Goal: Check status: Check status

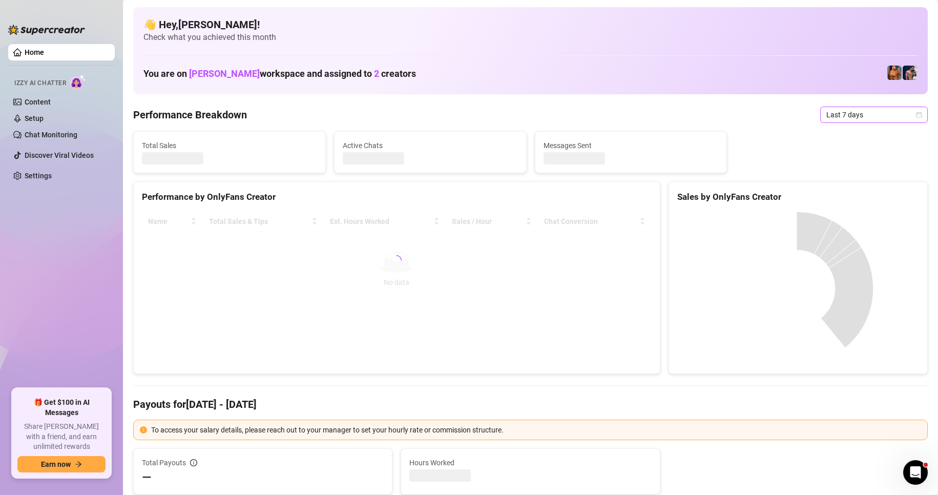
click at [916, 115] on icon "calendar" at bounding box center [919, 115] width 6 height 6
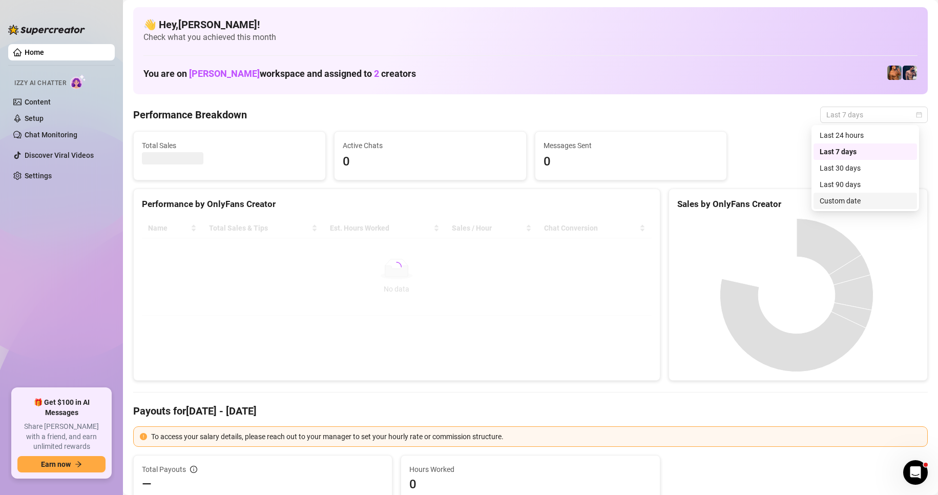
click at [850, 202] on div "Custom date" at bounding box center [865, 200] width 91 height 11
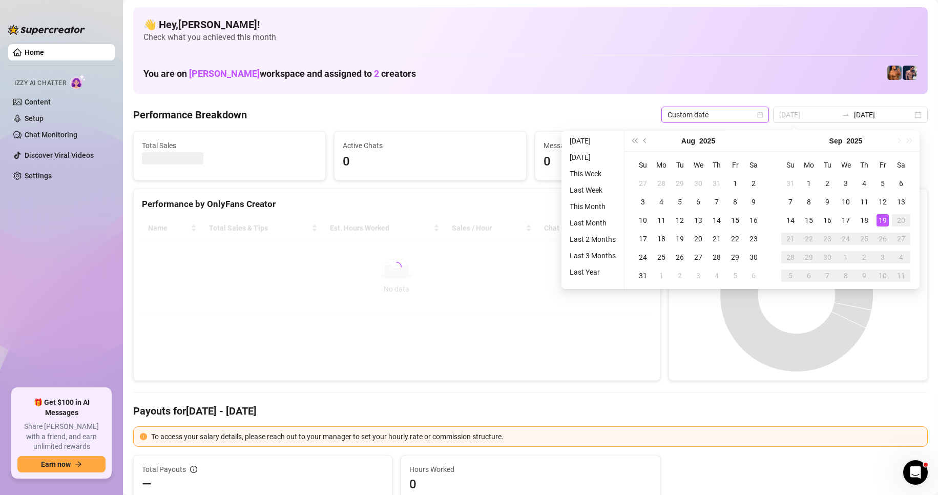
click at [880, 223] on div "19" at bounding box center [883, 220] width 12 height 12
click at [885, 217] on div "19" at bounding box center [883, 220] width 12 height 12
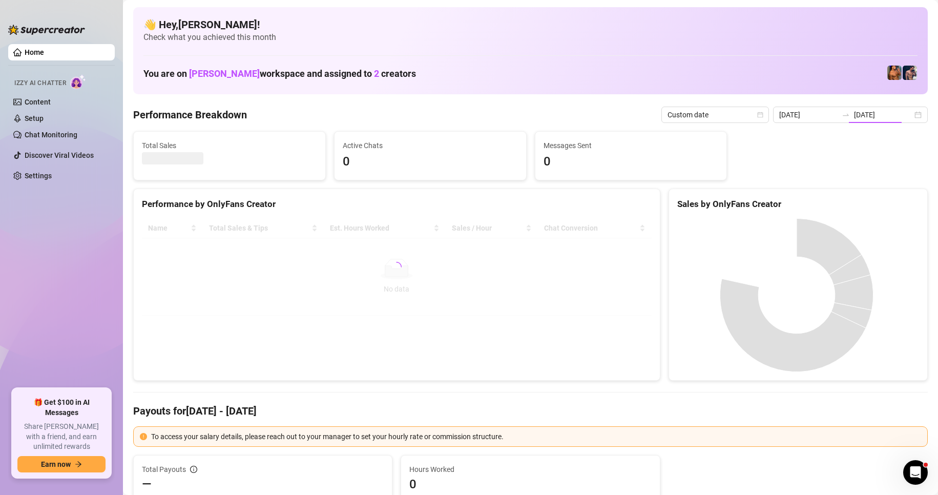
type input "[DATE]"
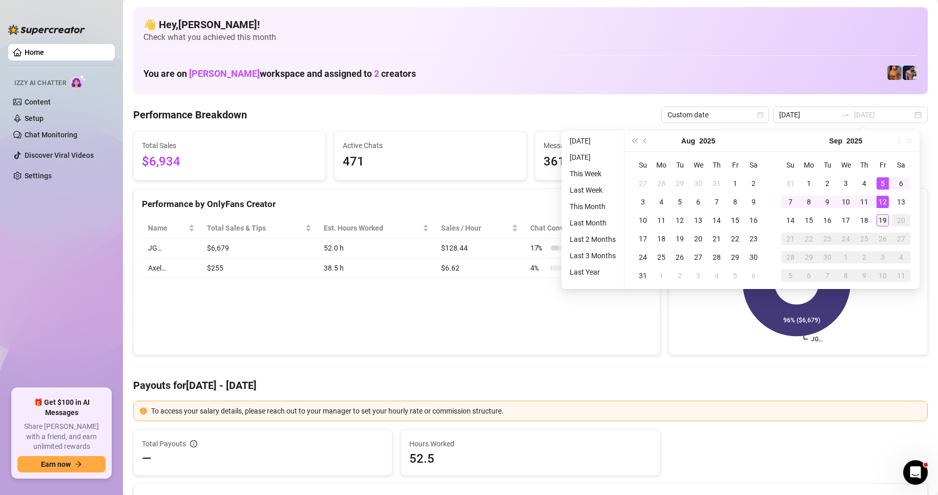
type input "[DATE]"
click at [882, 220] on div "19" at bounding box center [883, 220] width 12 height 12
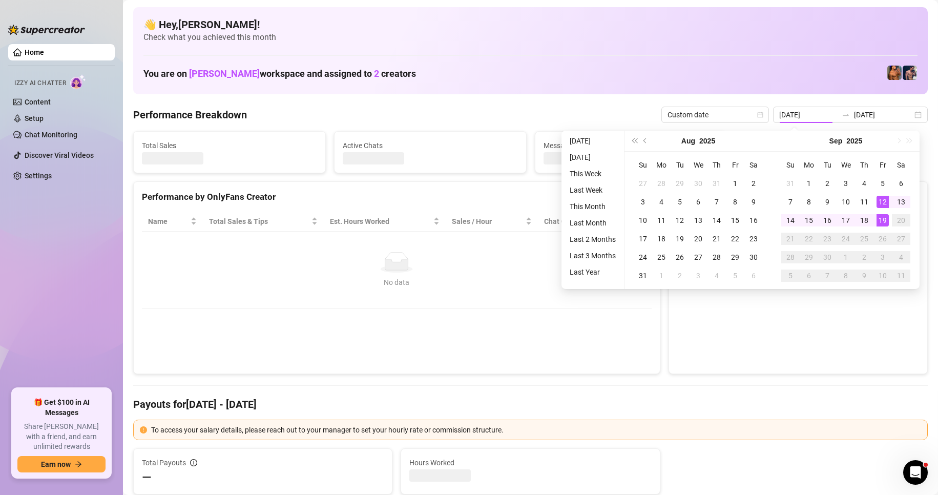
type input "[DATE]"
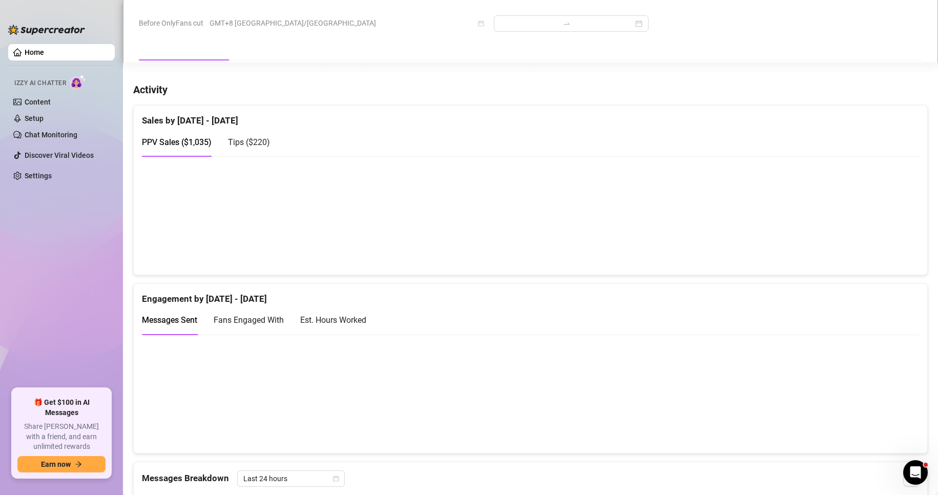
scroll to position [666, 0]
